Goal: Information Seeking & Learning: Learn about a topic

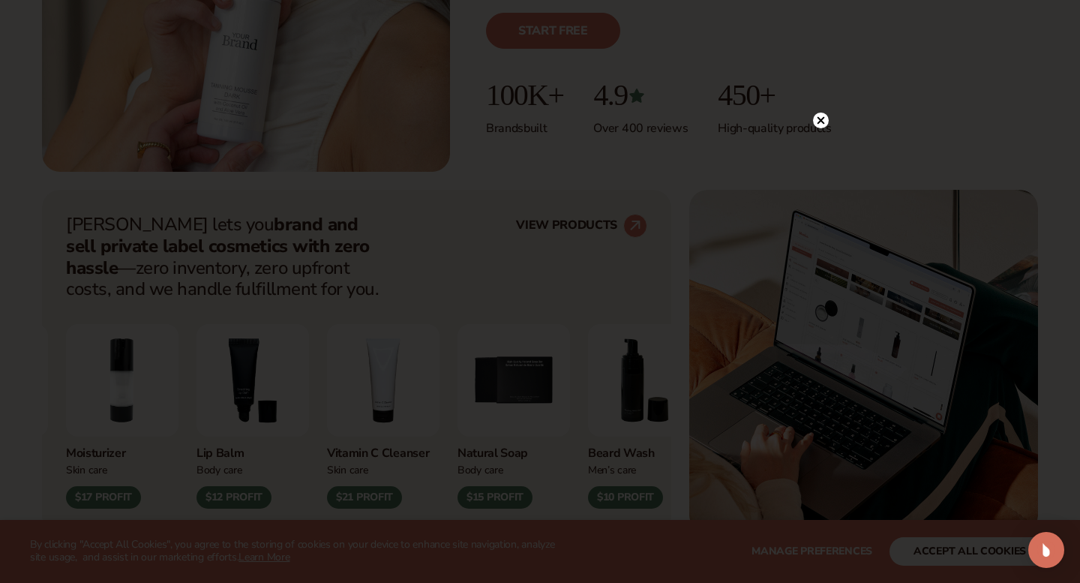
scroll to position [572, 0]
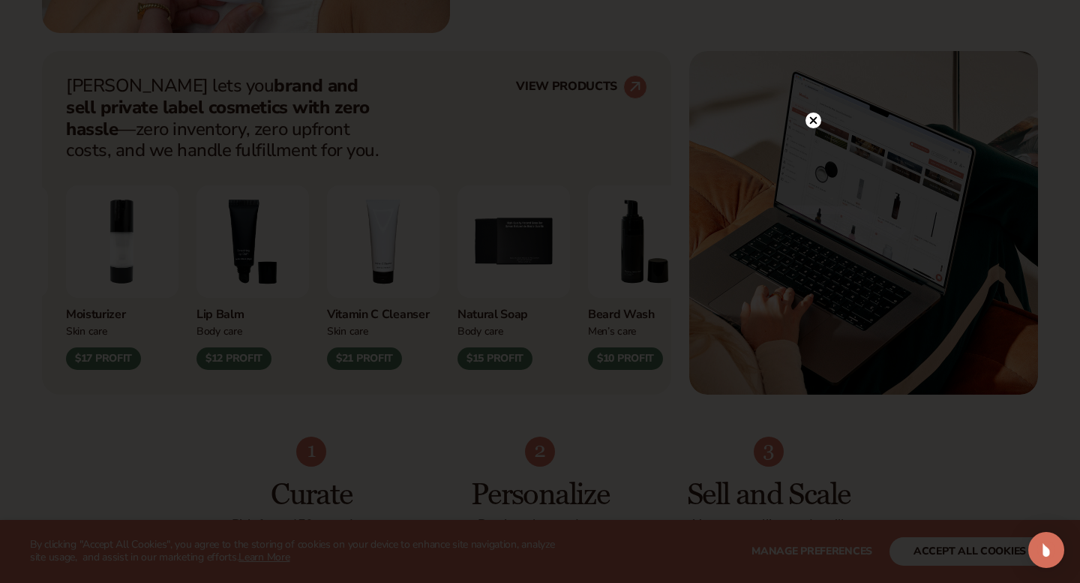
click at [818, 118] on circle at bounding box center [814, 121] width 16 height 16
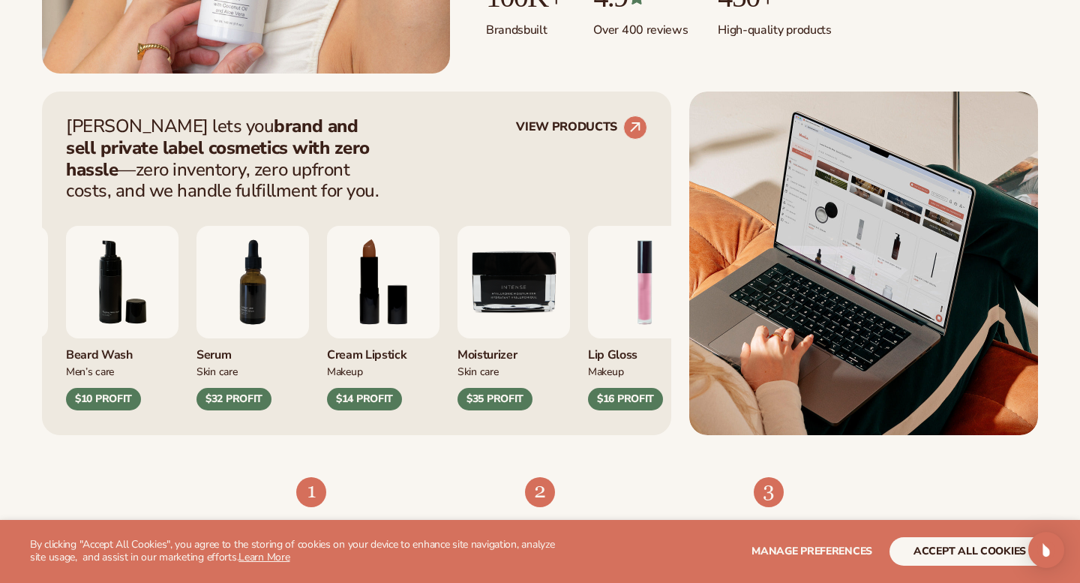
scroll to position [533, 0]
click at [570, 310] on img "9 / 9" at bounding box center [514, 281] width 113 height 113
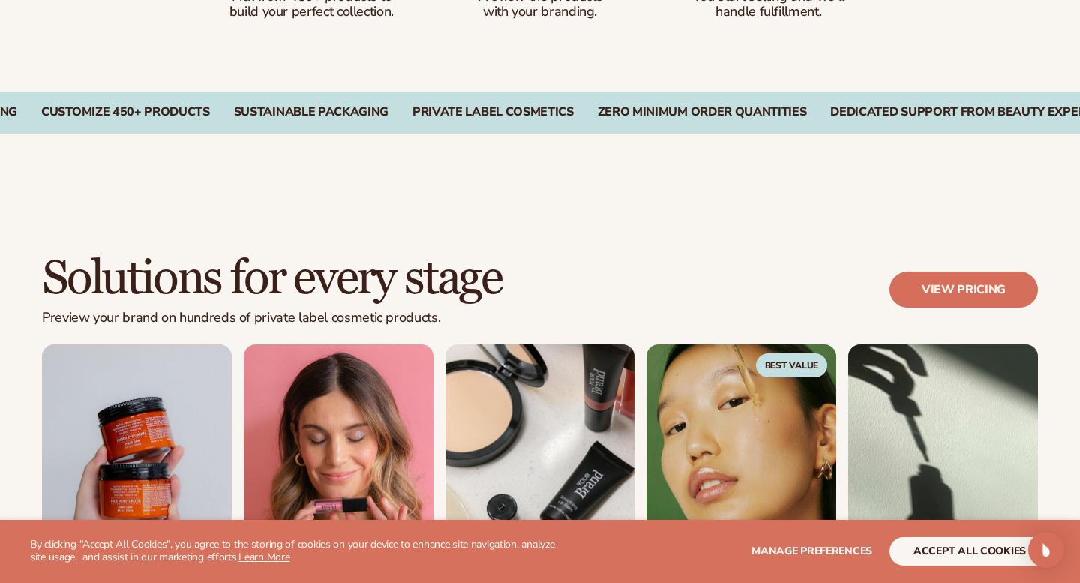
scroll to position [0, 0]
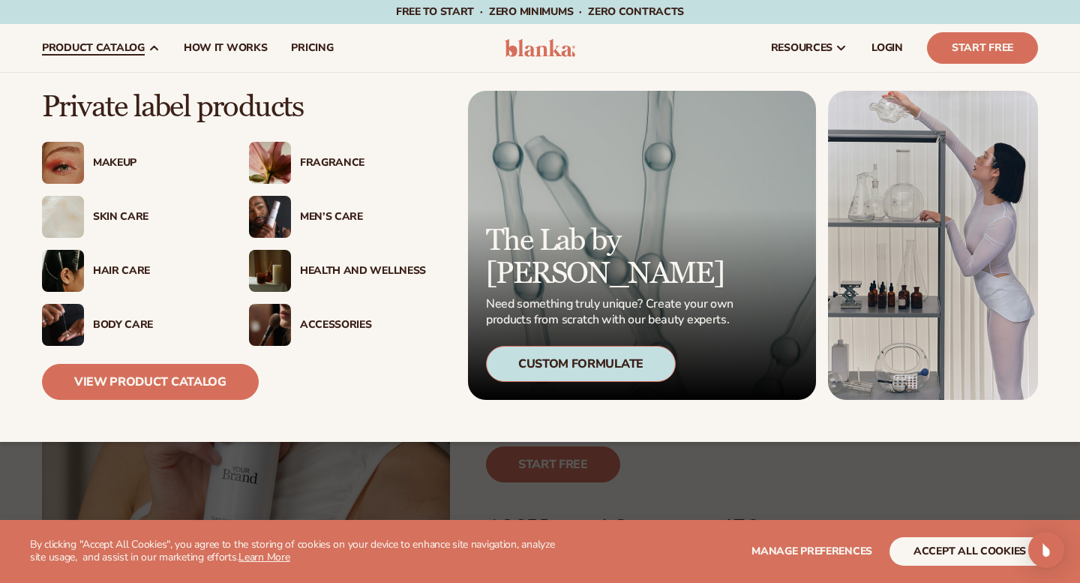
click at [126, 216] on div "Skin Care" at bounding box center [156, 217] width 126 height 13
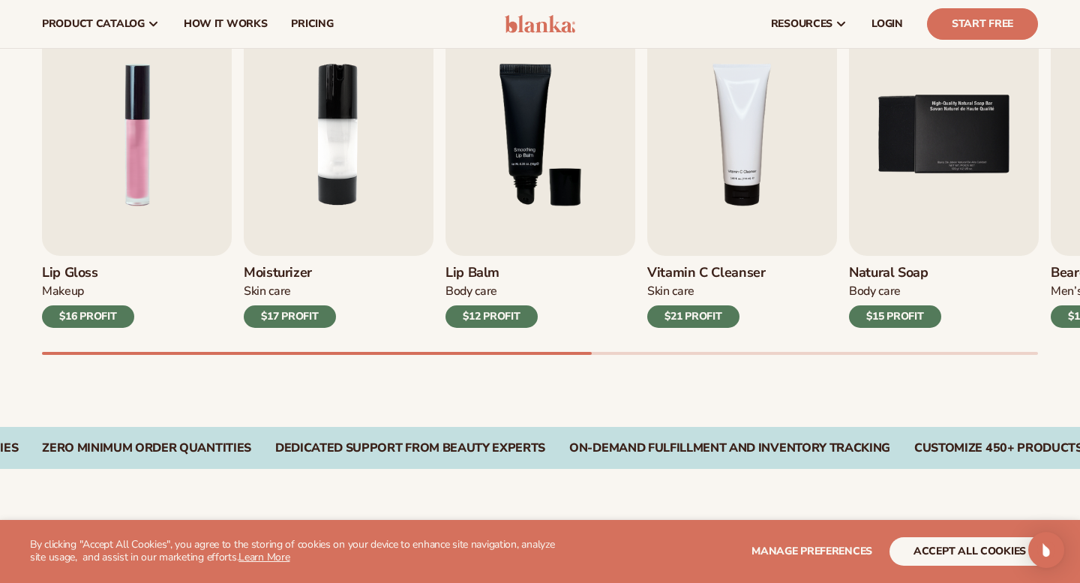
scroll to position [454, 0]
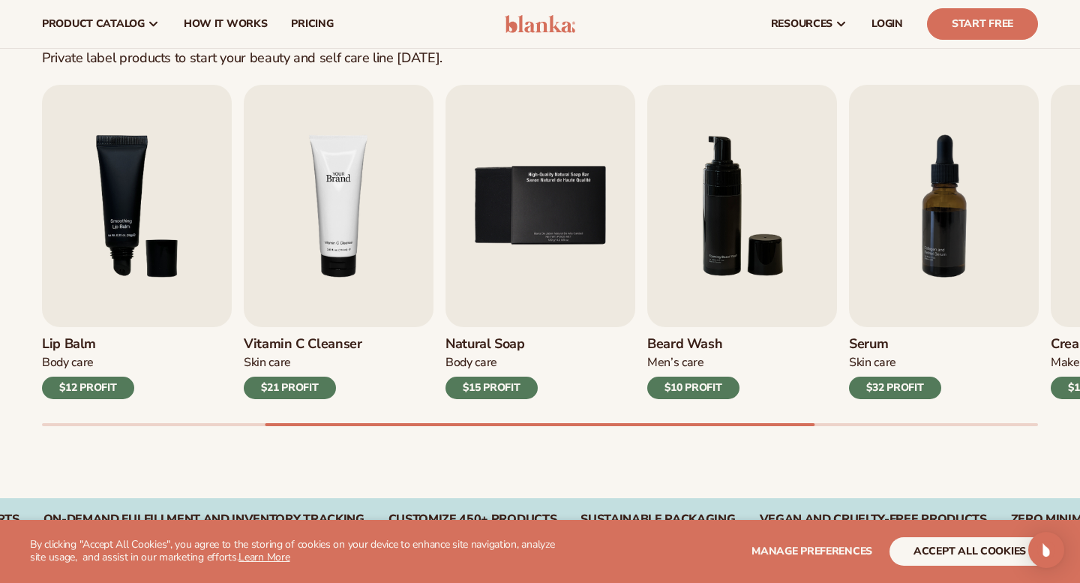
click at [383, 260] on img "4 / 9" at bounding box center [339, 206] width 190 height 242
click at [333, 266] on img "4 / 9" at bounding box center [339, 206] width 190 height 242
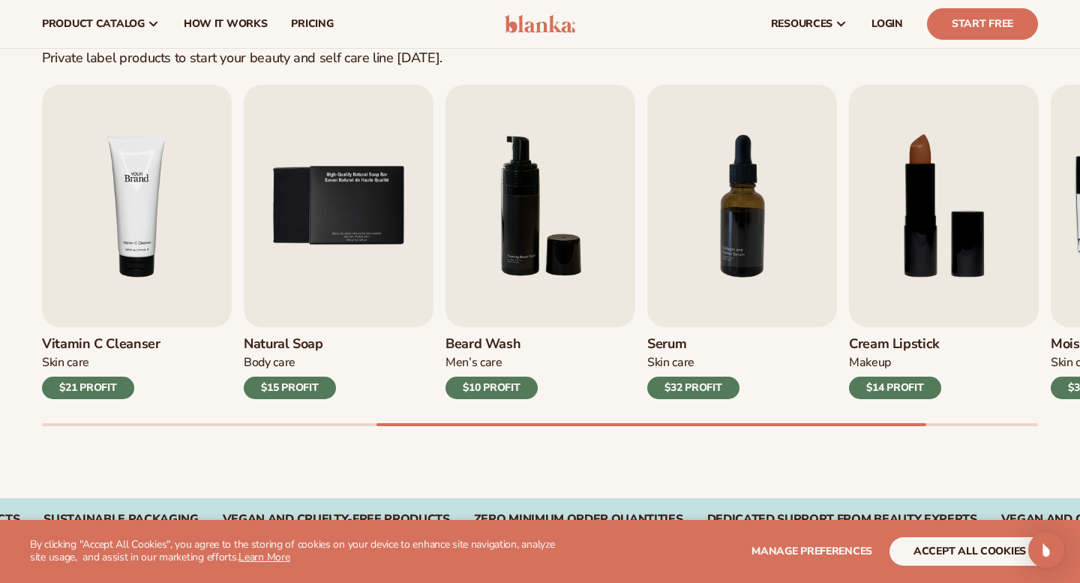
click at [166, 269] on img "4 / 9" at bounding box center [137, 206] width 190 height 242
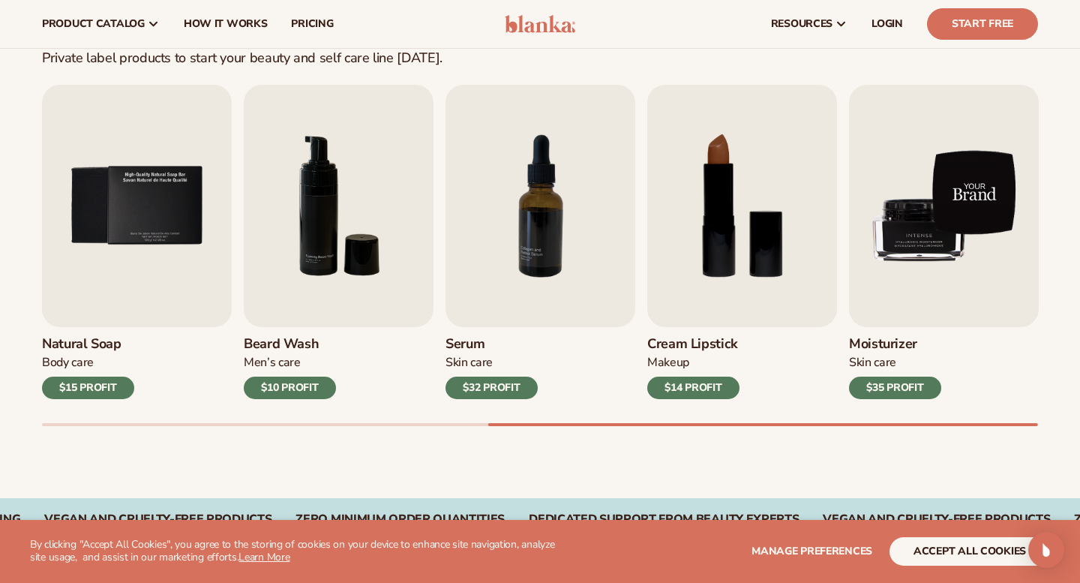
click at [951, 211] on img "9 / 9" at bounding box center [944, 206] width 190 height 242
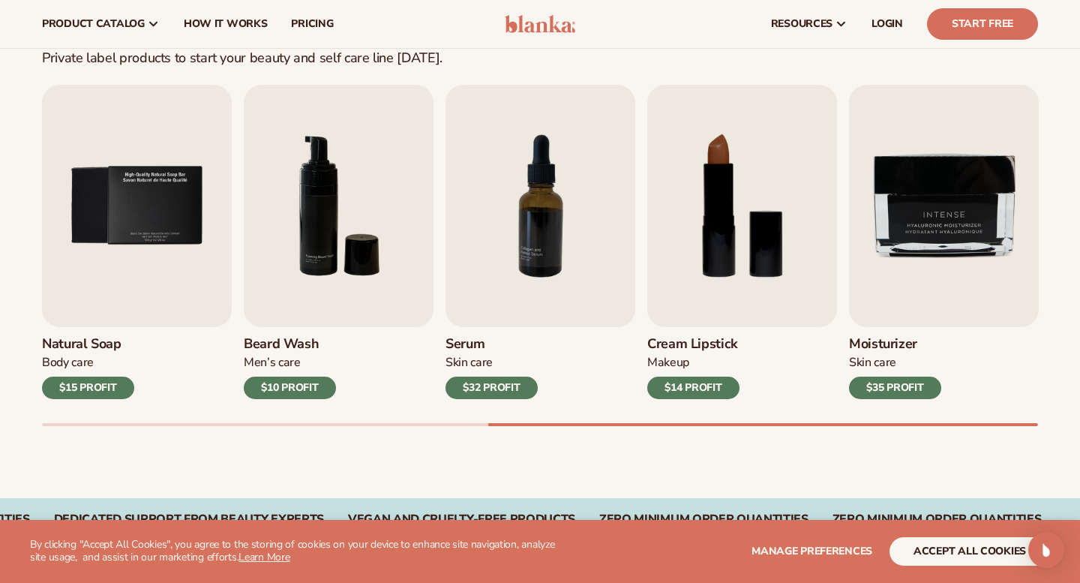
click at [905, 386] on div "$35 PROFIT" at bounding box center [895, 388] width 92 height 23
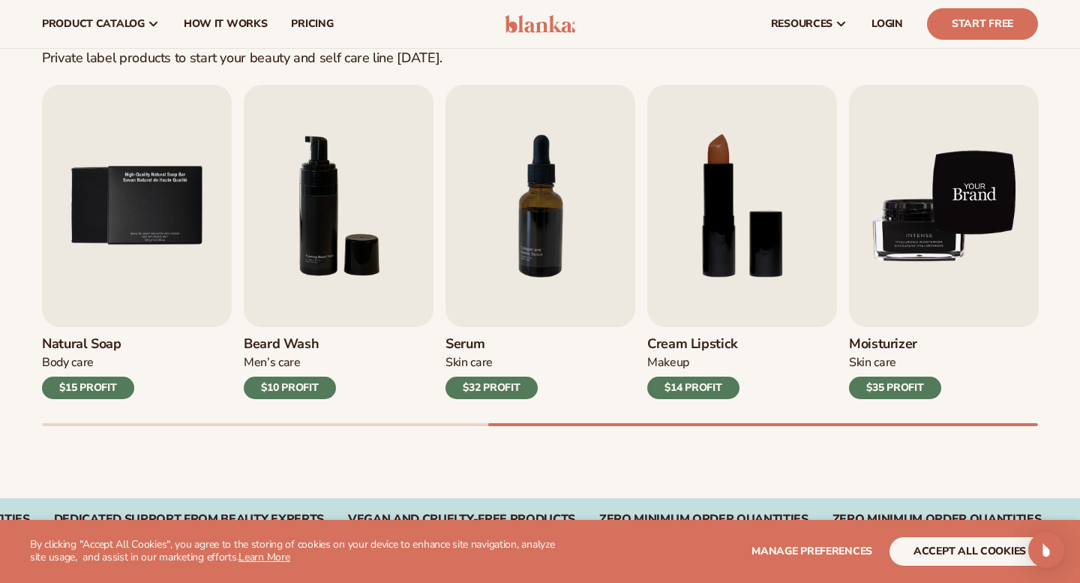
click at [950, 257] on img "9 / 9" at bounding box center [944, 206] width 190 height 242
click at [978, 170] on img "9 / 9" at bounding box center [944, 206] width 190 height 242
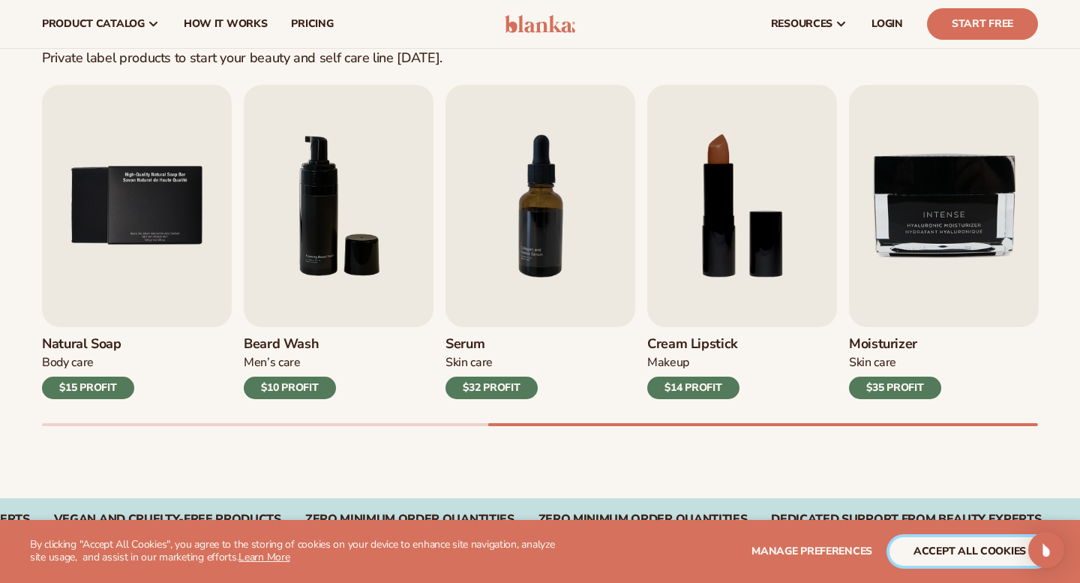
click at [954, 551] on button "accept all cookies" at bounding box center [970, 551] width 161 height 29
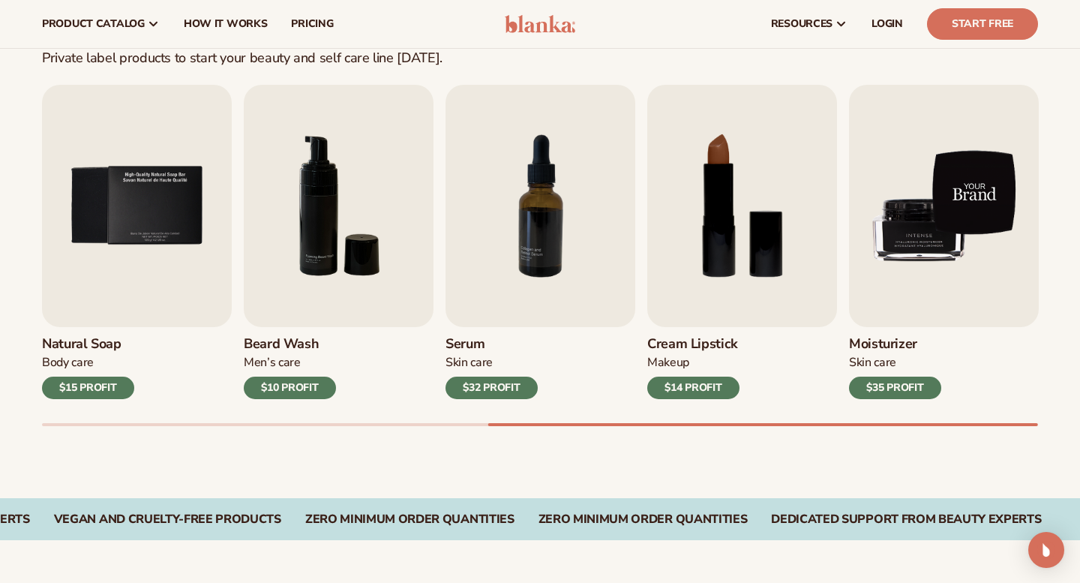
click at [953, 231] on img "9 / 9" at bounding box center [944, 206] width 190 height 242
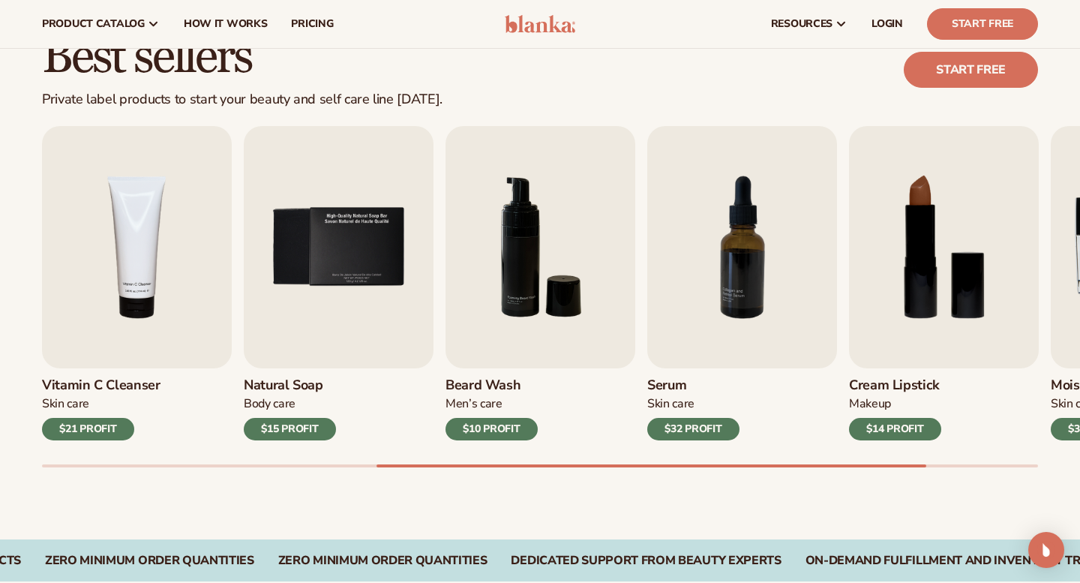
scroll to position [404, 0]
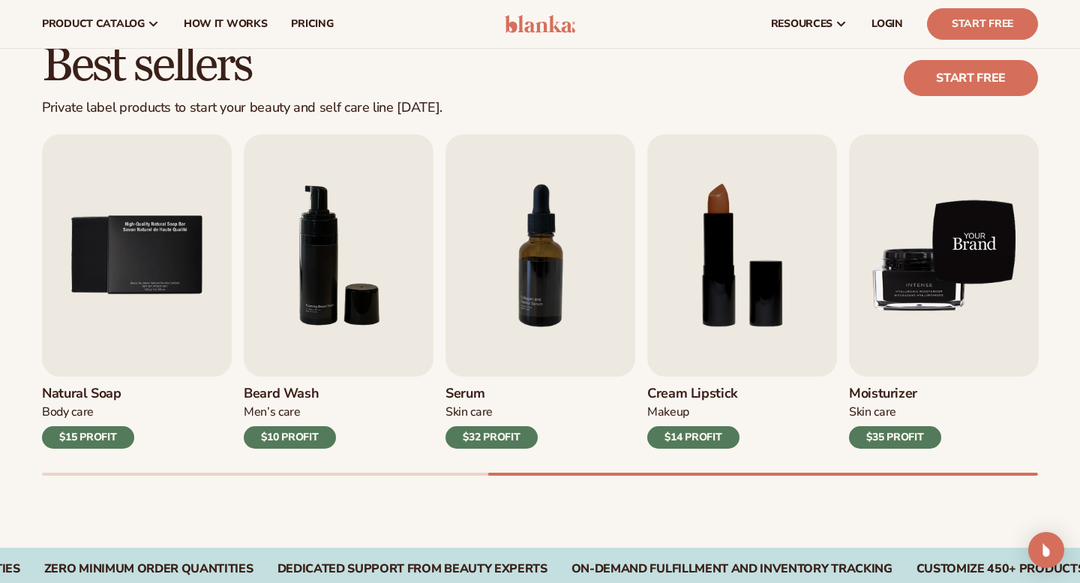
click at [884, 258] on img "9 / 9" at bounding box center [944, 255] width 190 height 242
click at [933, 227] on img "9 / 9" at bounding box center [944, 255] width 190 height 242
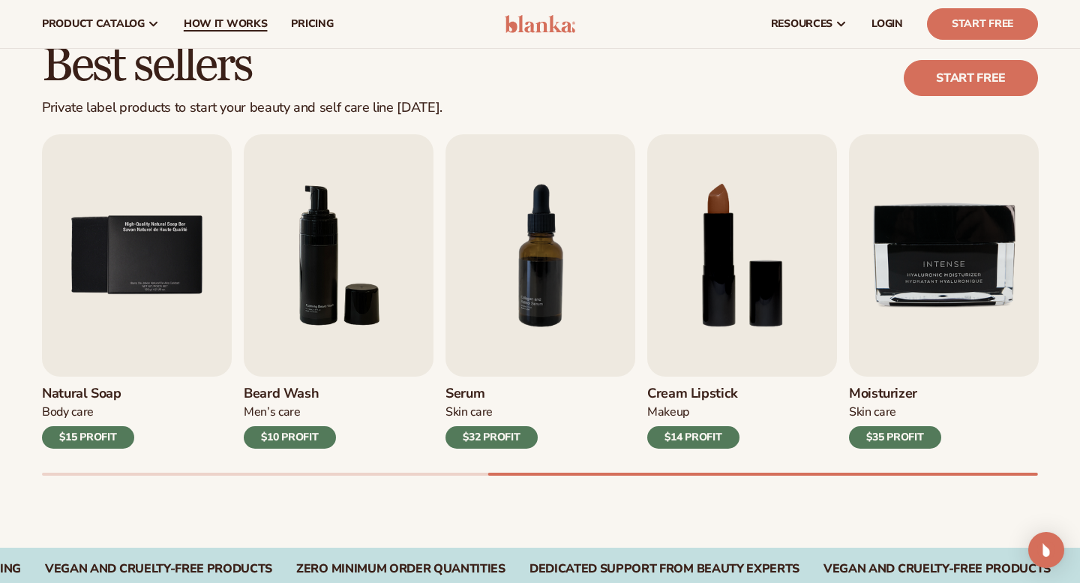
click at [242, 18] on span "How It Works" at bounding box center [226, 24] width 84 height 12
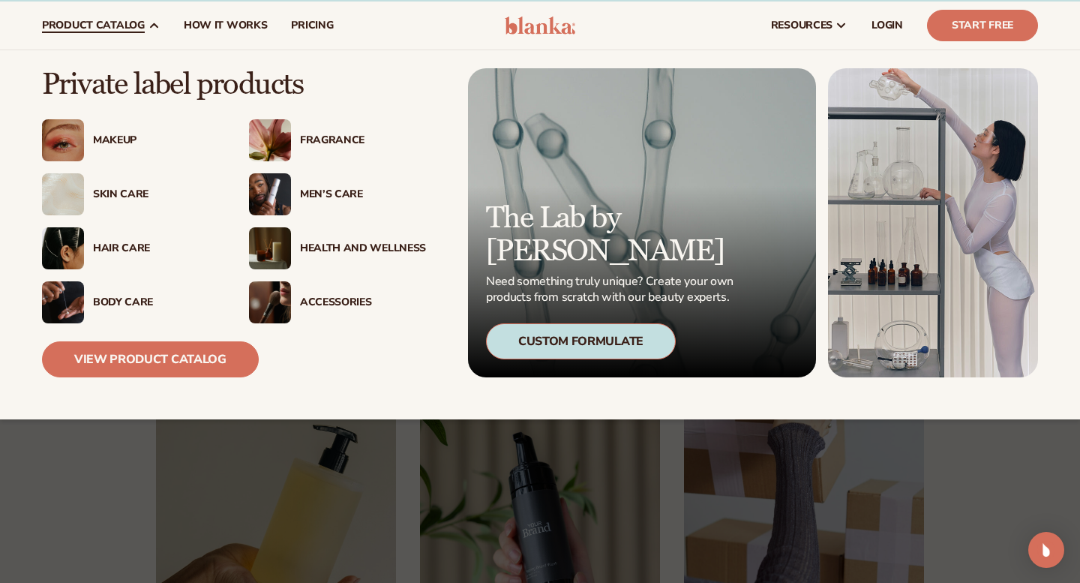
scroll to position [43, 0]
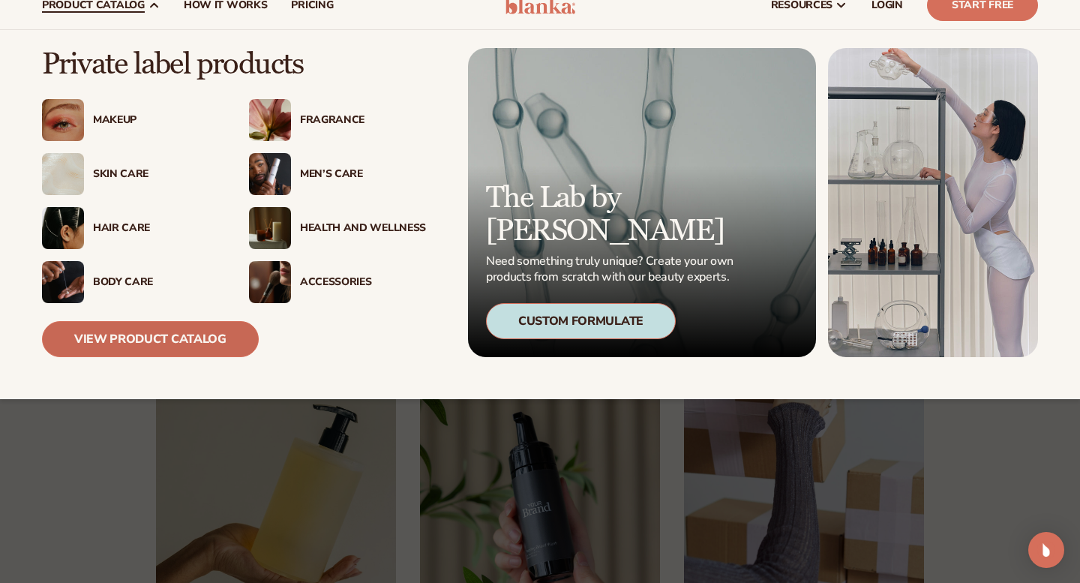
click at [155, 345] on link "View Product Catalog" at bounding box center [150, 339] width 217 height 36
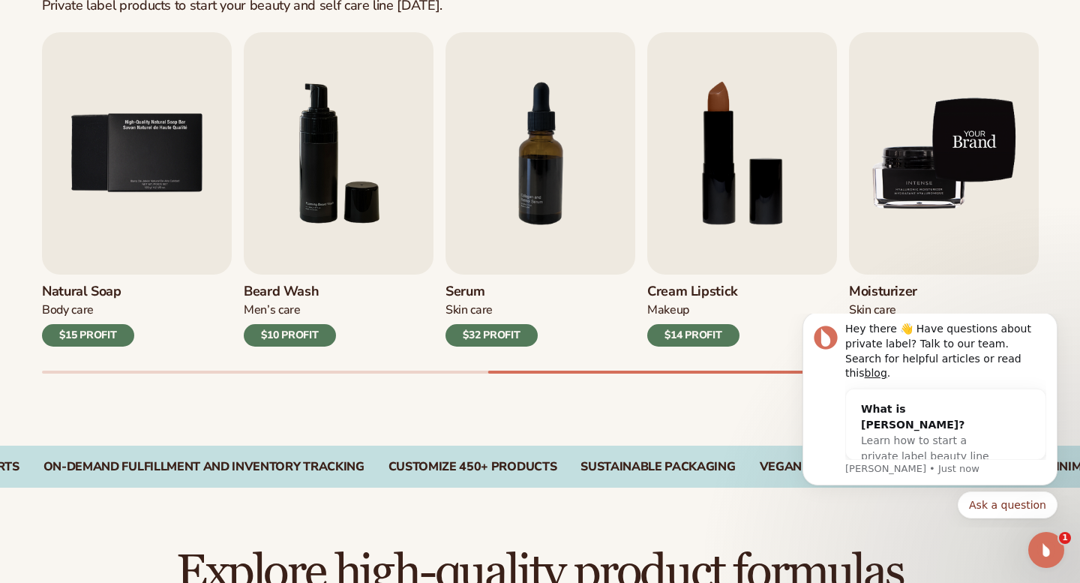
click at [958, 143] on img "9 / 9" at bounding box center [944, 153] width 190 height 242
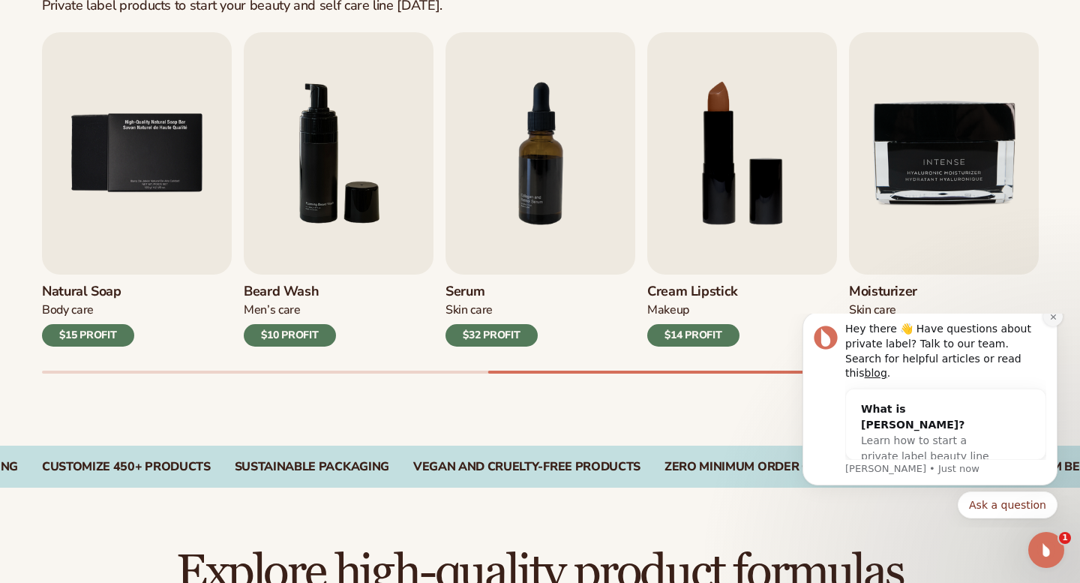
click at [1054, 321] on icon "Dismiss notification" at bounding box center [1053, 317] width 8 height 8
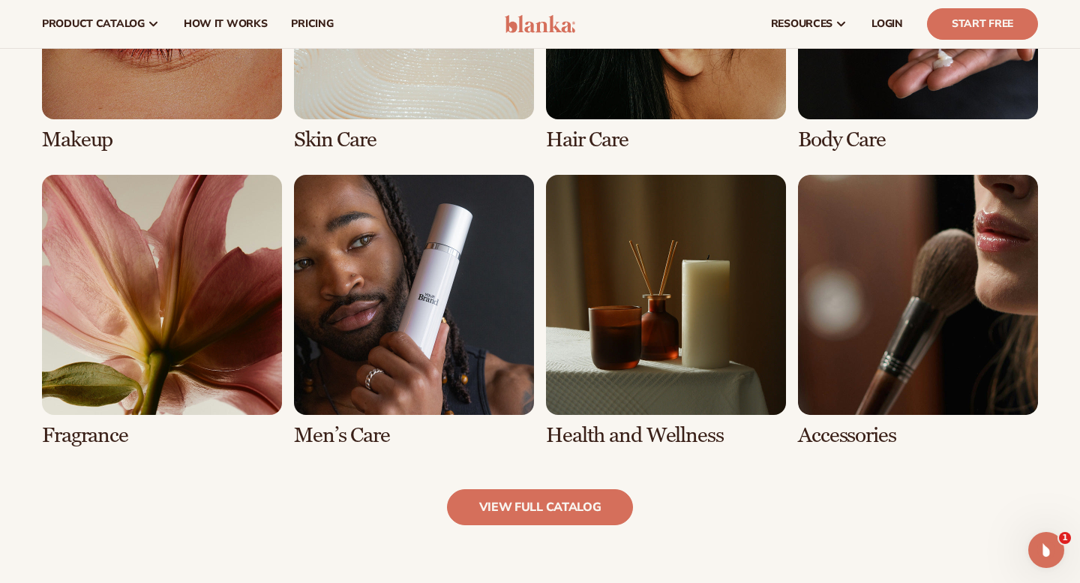
scroll to position [1202, 0]
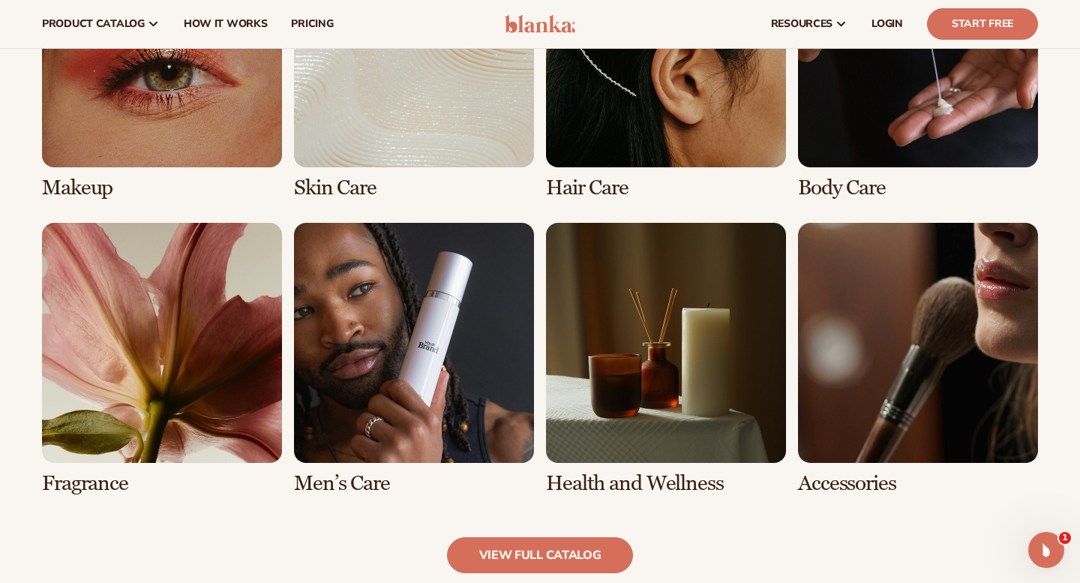
click at [461, 126] on link "2 / 8" at bounding box center [414, 63] width 240 height 272
click at [356, 181] on link "2 / 8" at bounding box center [414, 63] width 240 height 272
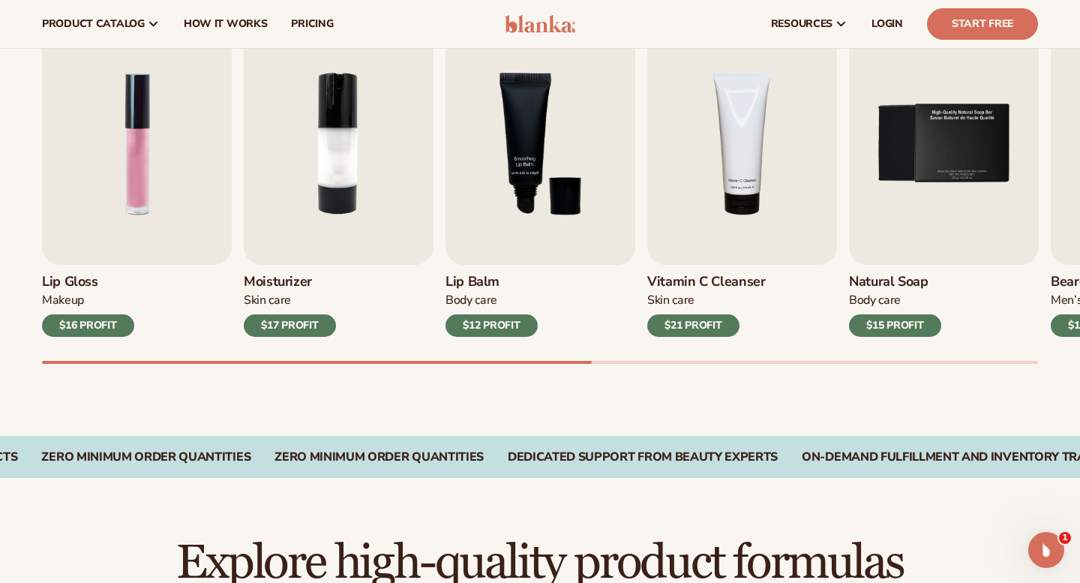
scroll to position [369, 0]
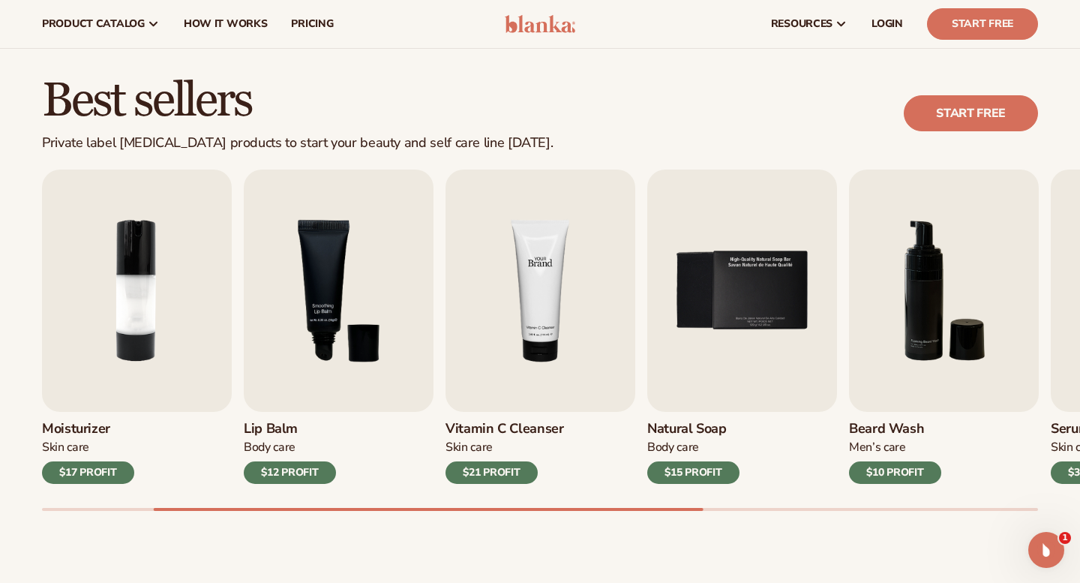
click at [551, 240] on img "4 / 9" at bounding box center [541, 291] width 190 height 242
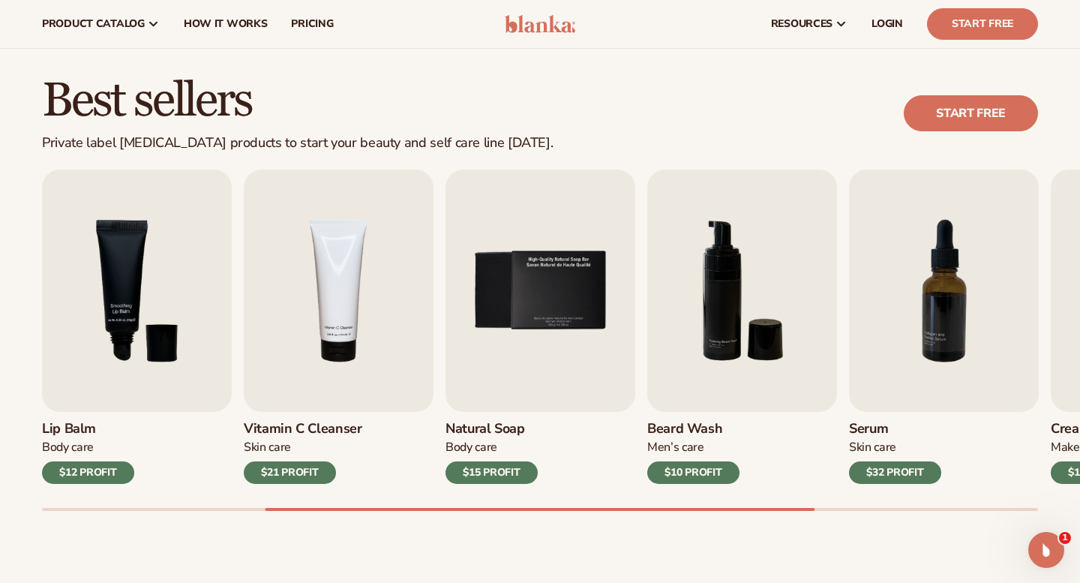
click at [293, 466] on div "$21 PROFIT" at bounding box center [290, 472] width 92 height 23
click at [313, 359] on img "4 / 9" at bounding box center [339, 291] width 190 height 242
click at [342, 325] on img "4 / 9" at bounding box center [339, 291] width 190 height 242
